Goal: Find specific page/section: Find specific page/section

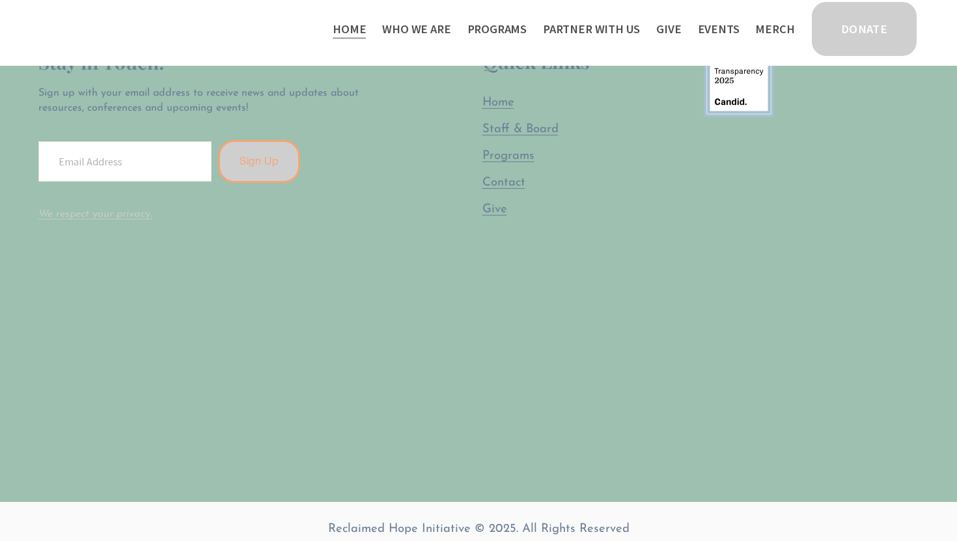
scroll to position [3824, 0]
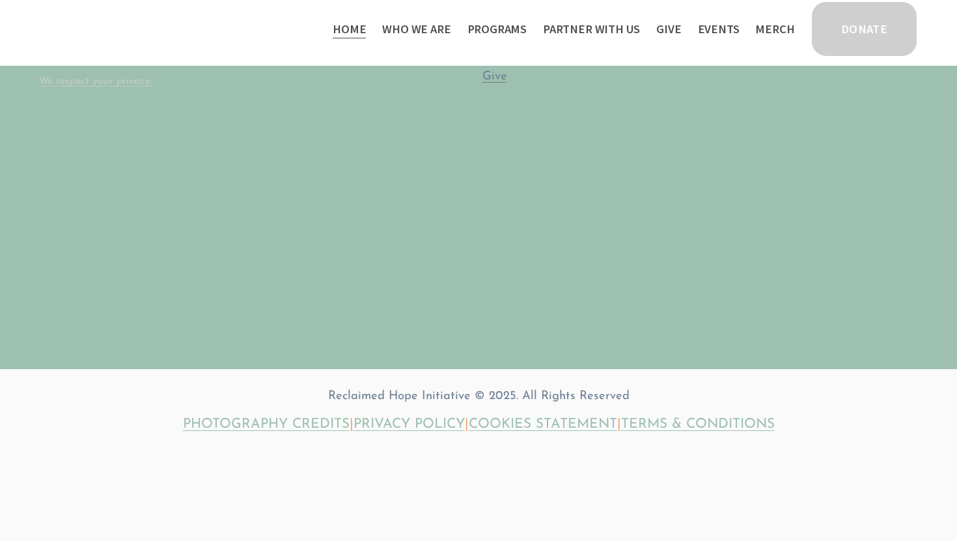
click at [0, 0] on span "Staff & Board" at bounding box center [0, 0] width 0 height 0
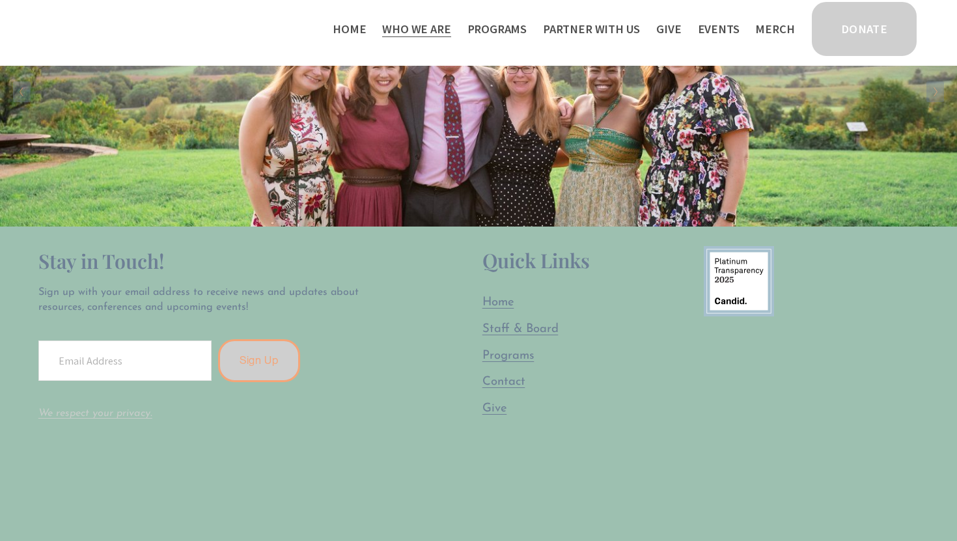
scroll to position [2254, 0]
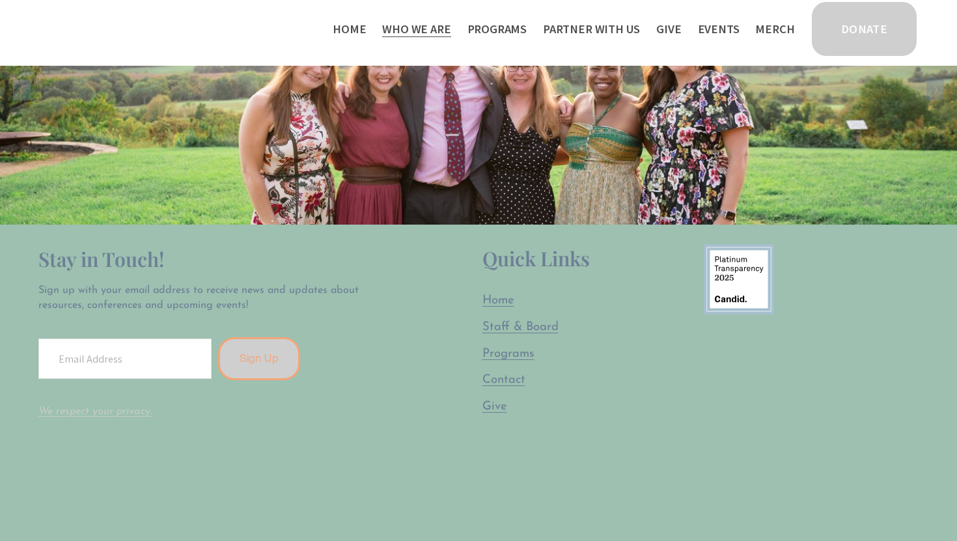
click at [0, 0] on span "Thrive Support Groups" at bounding box center [0, 0] width 0 height 0
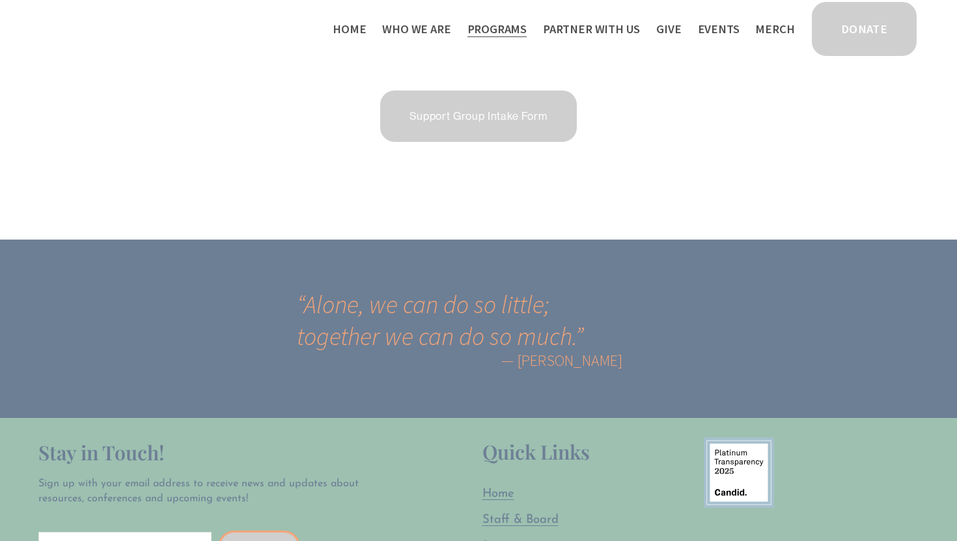
scroll to position [2336, 0]
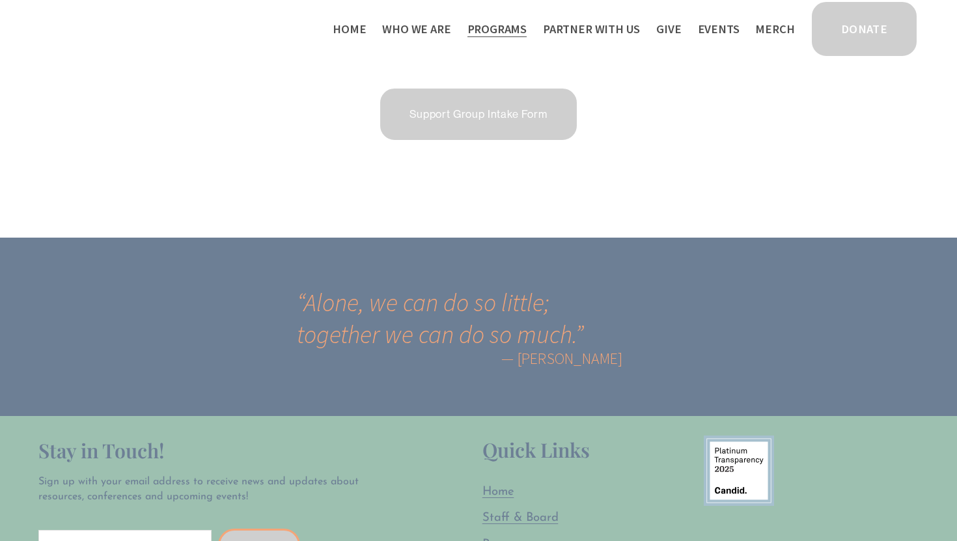
click at [525, 106] on link "Support Group Intake Form" at bounding box center [478, 114] width 200 height 55
